Goal: Task Accomplishment & Management: Complete application form

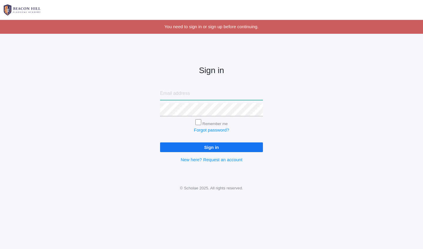
type input "anviescas@gmail.com"
click at [199, 122] on input "Remember me" at bounding box center [198, 122] width 6 height 6
checkbox input "true"
click at [218, 146] on input "Sign in" at bounding box center [211, 147] width 103 height 10
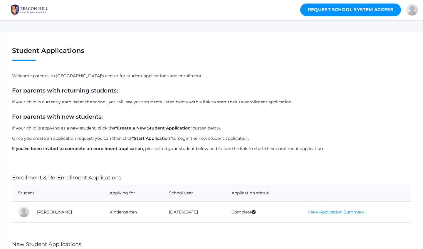
click at [324, 8] on link "Request School System Access" at bounding box center [350, 10] width 101 height 13
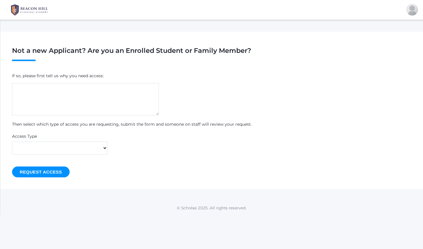
click at [88, 87] on textarea at bounding box center [85, 99] width 147 height 32
type textarea "Parent to kindergartener ([PERSON_NAME])"
select select "parent"
click at [85, 87] on textarea "Parent to kindergartener ([PERSON_NAME])" at bounding box center [85, 99] width 147 height 32
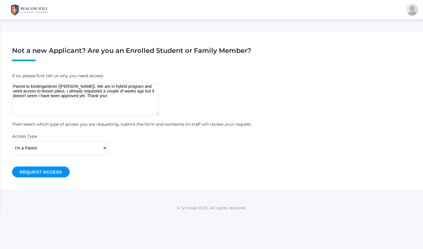
type textarea "Parent to kindergartener ([PERSON_NAME]). We are in hybrid program and need acc…"
click at [26, 172] on input "Request Access" at bounding box center [41, 171] width 58 height 11
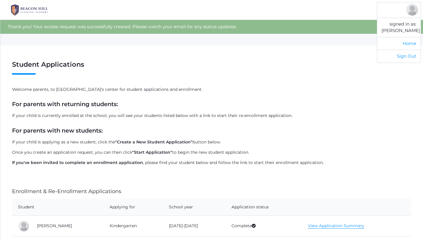
click at [413, 8] on div at bounding box center [412, 10] width 12 height 12
click at [408, 48] on link "Home" at bounding box center [398, 43] width 43 height 13
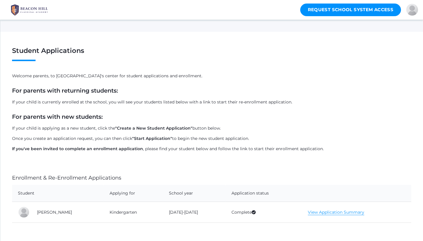
click at [326, 12] on link "Request School System Access" at bounding box center [350, 10] width 101 height 13
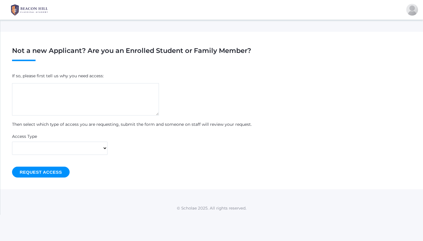
click at [39, 10] on img at bounding box center [29, 10] width 44 height 15
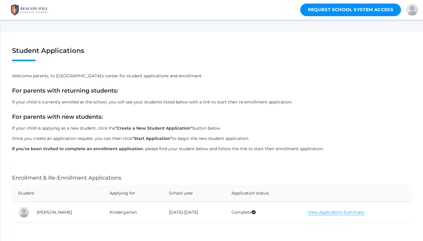
click at [39, 10] on img at bounding box center [29, 10] width 44 height 15
click at [29, 10] on img at bounding box center [29, 10] width 44 height 15
